Goal: Transaction & Acquisition: Book appointment/travel/reservation

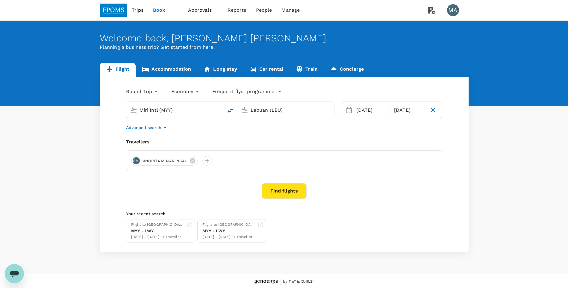
click at [269, 110] on input "Labuan (LBU)" at bounding box center [286, 109] width 71 height 9
drag, startPoint x: 257, startPoint y: 136, endPoint x: 261, endPoint y: 148, distance: 12.9
click at [261, 148] on ul "[GEOGRAPHIC_DATA], [GEOGRAPHIC_DATA] [GEOGRAPHIC_DATA] [GEOGRAPHIC_DATA] [GEOGR…" at bounding box center [291, 154] width 138 height 79
click at [261, 179] on p "[GEOGRAPHIC_DATA]" at bounding box center [291, 182] width 138 height 7
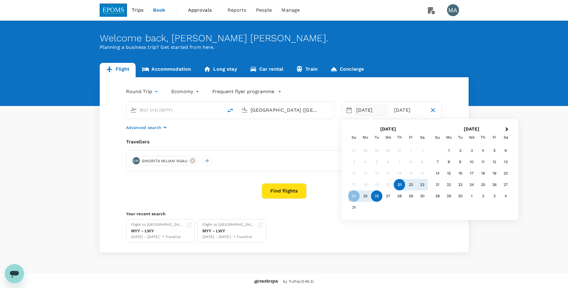
type input "[GEOGRAPHIC_DATA] ([GEOGRAPHIC_DATA])"
click at [280, 192] on button "Find flights" at bounding box center [284, 191] width 45 height 16
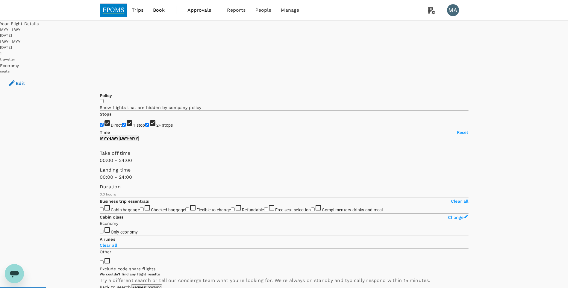
click at [15, 80] on icon "button" at bounding box center [11, 82] width 5 height 5
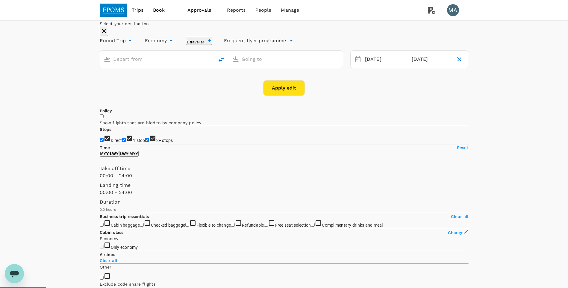
type input "Miri Intl (MYY)"
type input "Labuan (LBU)"
click at [259, 64] on input "Labuan (LBU)" at bounding box center [286, 59] width 89 height 9
click at [284, 96] on button "Apply edit" at bounding box center [284, 88] width 42 height 16
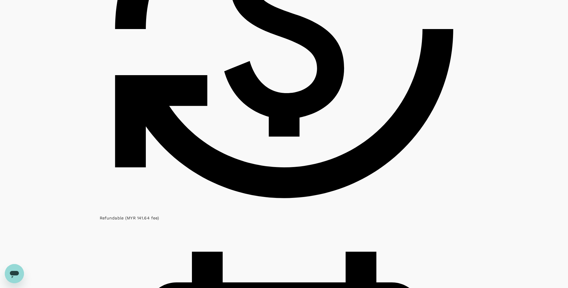
scroll to position [629, 0]
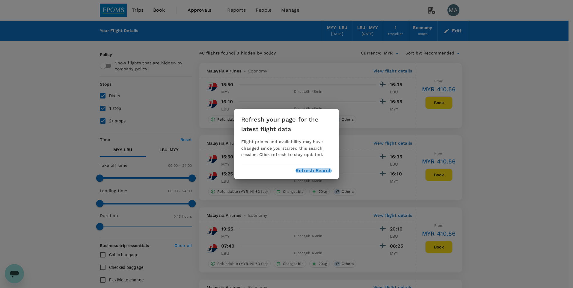
click at [323, 170] on button "Refresh Search" at bounding box center [313, 170] width 36 height 5
